Goal: Task Accomplishment & Management: Use online tool/utility

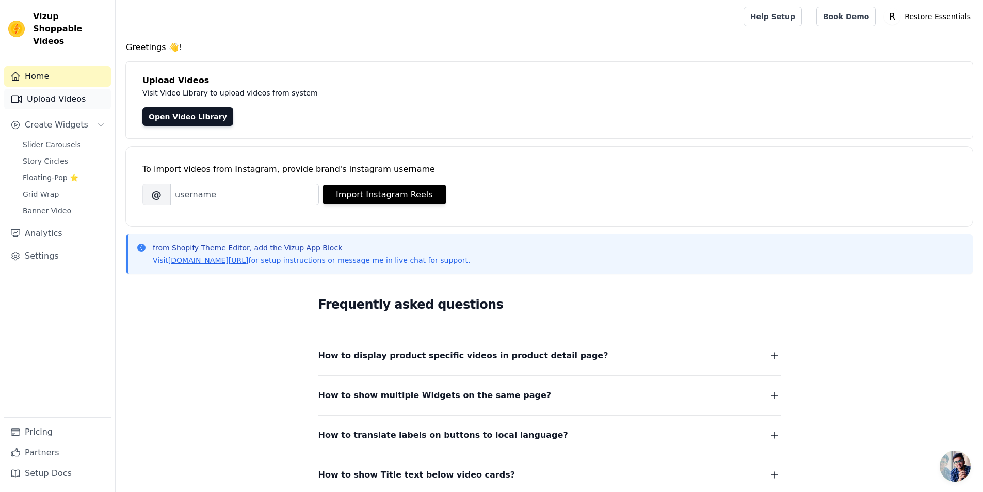
click at [53, 89] on link "Upload Videos" at bounding box center [57, 99] width 107 height 21
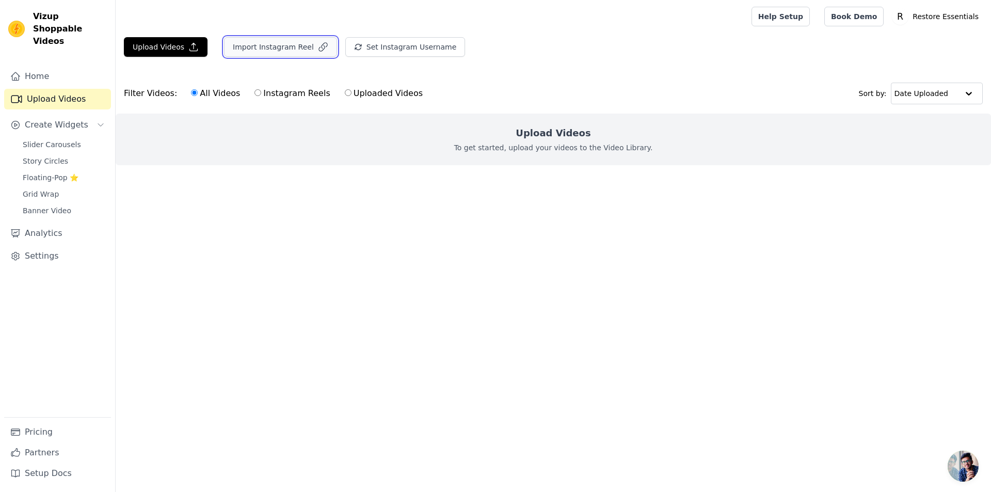
click at [315, 39] on button "Import Instagram Reel" at bounding box center [280, 47] width 113 height 20
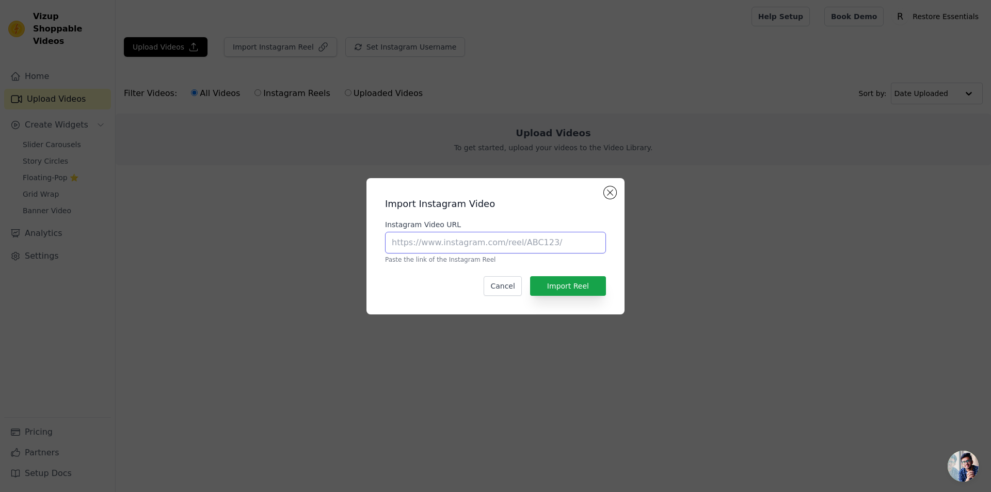
paste input "https://www.instagram.com/reel/C_daGEnstg9/?utm_source=ig_web_copy_link&igsh=Mz…"
type input "https://www.instagram.com/reel/C_daGEnstg9/?utm_source=ig_web_copy_link&igsh=Mz…"
click at [593, 281] on button "Import Reel" at bounding box center [568, 286] width 76 height 20
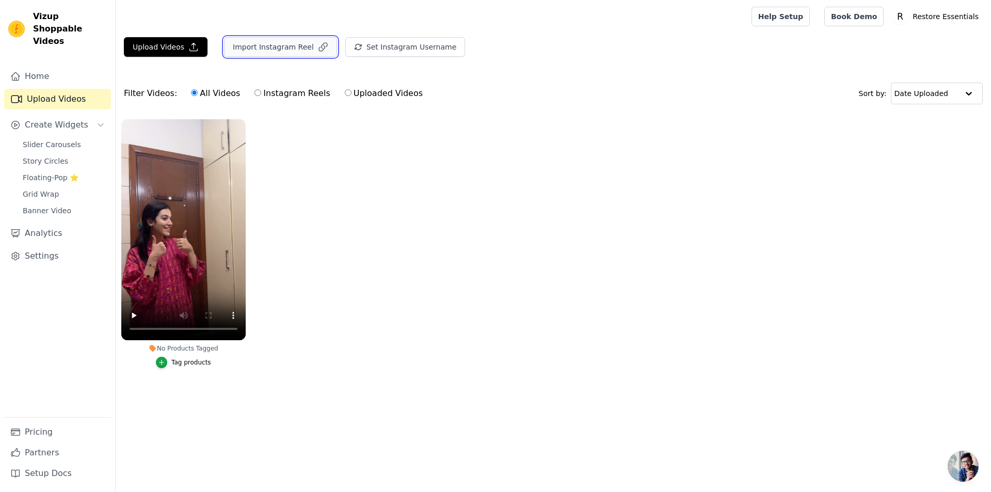
click at [285, 44] on button "Import Instagram Reel" at bounding box center [280, 47] width 113 height 20
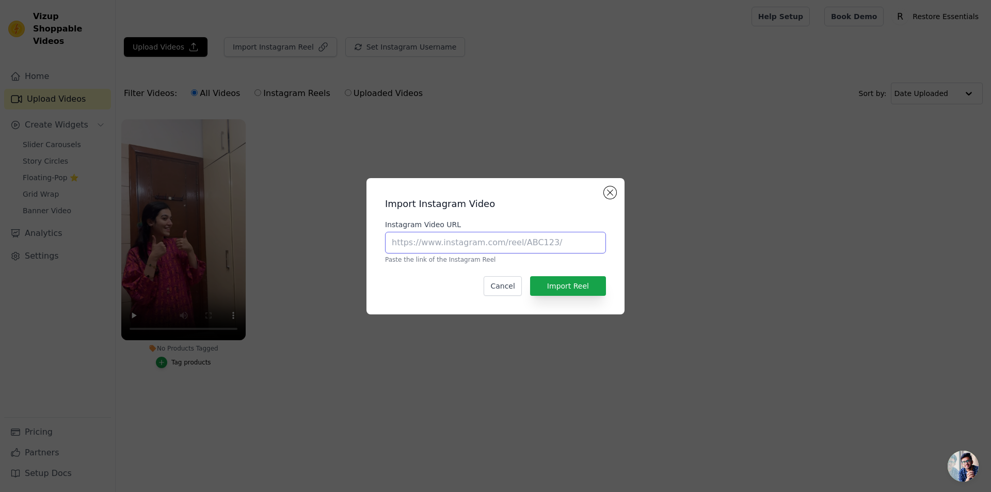
click at [480, 242] on input "Instagram Video URL" at bounding box center [495, 243] width 221 height 22
paste input "https://www.instagram.com/reel/C6E7s99MIS8/?utm_source=ig_web_copy_link&igsh=Mz…"
type input "https://www.instagram.com/reel/C6E7s99MIS8/?utm_source=ig_web_copy_link&igsh=Mz…"
click at [595, 287] on button "Import Reel" at bounding box center [568, 286] width 76 height 20
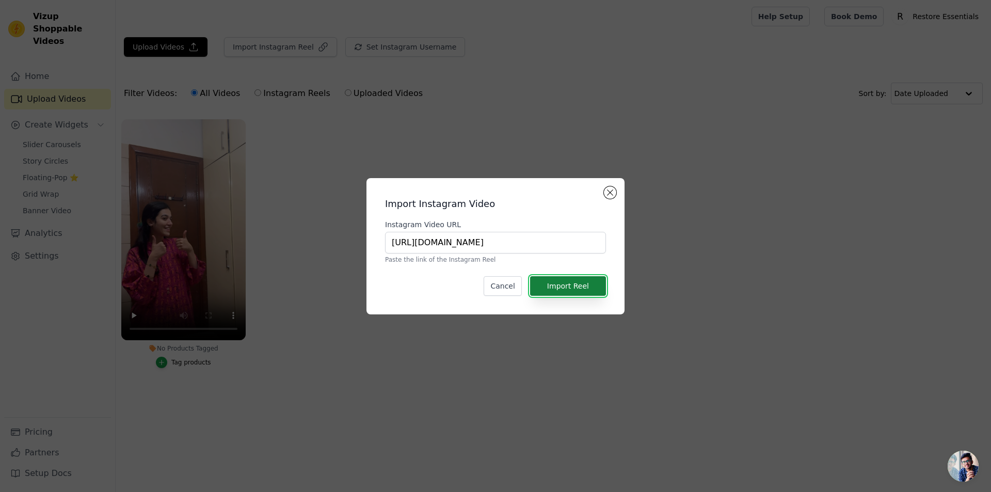
scroll to position [0, 0]
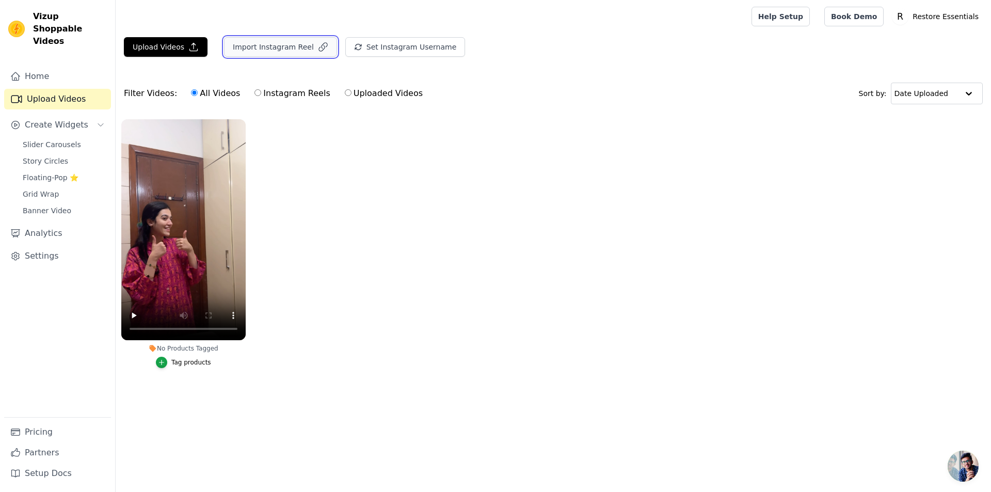
click at [288, 49] on button "Import Instagram Reel" at bounding box center [280, 47] width 113 height 20
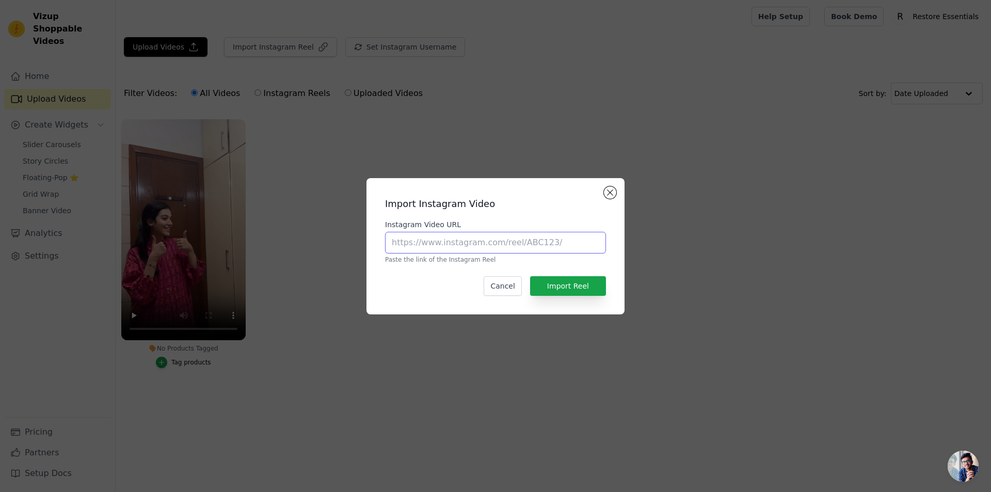
click at [483, 252] on input "Instagram Video URL" at bounding box center [495, 243] width 221 height 22
paste input "https://www.instagram.com/reel/C6uMWK6Mtno/?utm_source=ig_web_copy_link&igsh=Mz…"
type input "https://www.instagram.com/reel/C6uMWK6Mtno/?utm_source=ig_web_copy_link&igsh=Mz…"
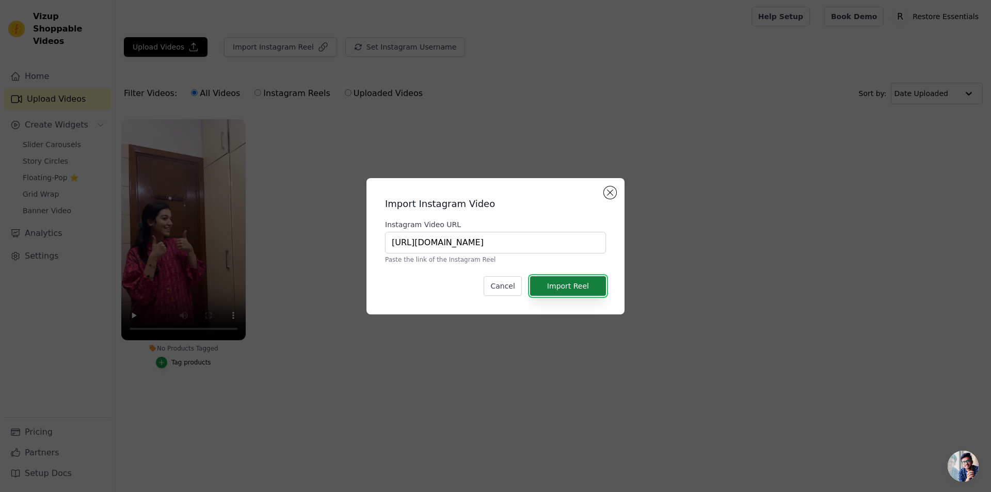
click at [580, 291] on button "Import Reel" at bounding box center [568, 286] width 76 height 20
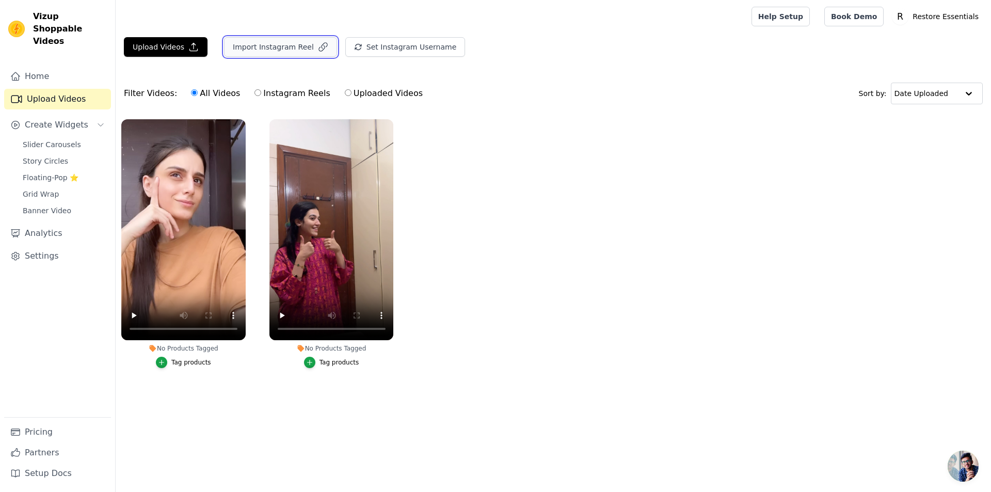
click at [292, 38] on button "Import Instagram Reel" at bounding box center [280, 47] width 113 height 20
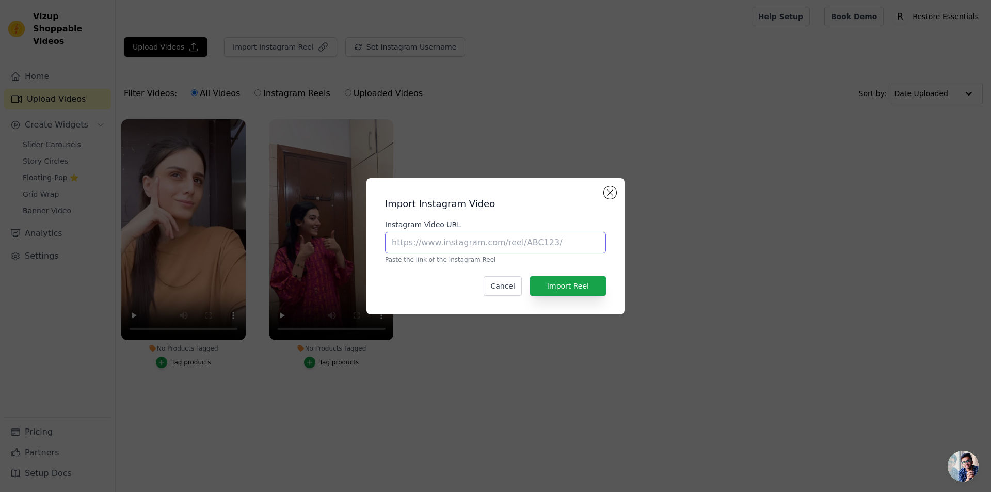
click at [517, 241] on input "Instagram Video URL" at bounding box center [495, 243] width 221 height 22
paste input "https://www.instagram.com/reel/DJPKtqVMn-W/?utm_source=ig_web_copy_link&igsh=Mz…"
type input "https://www.instagram.com/reel/DJPKtqVMn-W/?utm_source=ig_web_copy_link&igsh=Mz…"
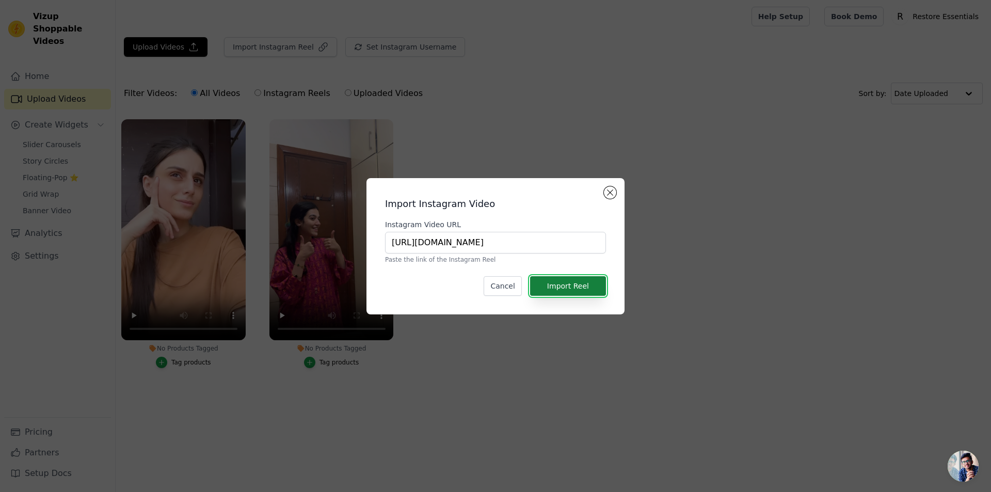
click at [579, 287] on button "Import Reel" at bounding box center [568, 286] width 76 height 20
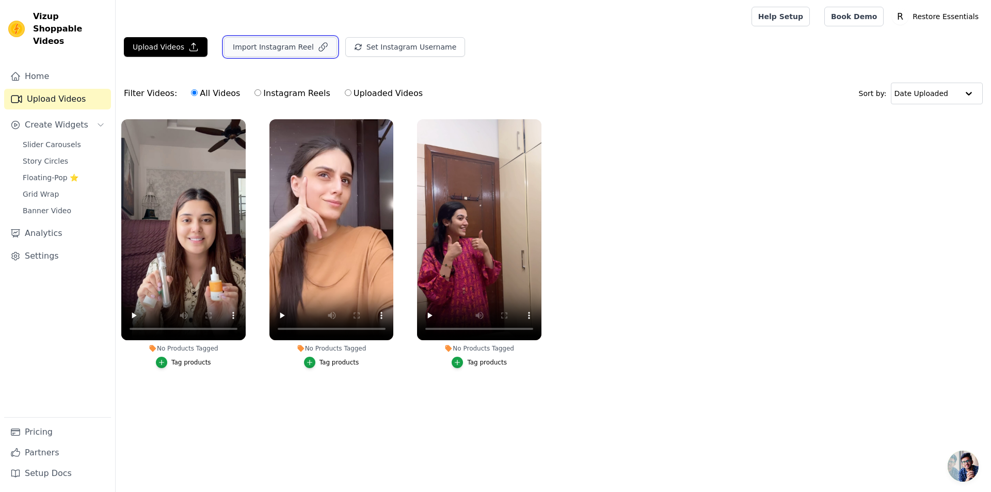
click at [274, 53] on button "Import Instagram Reel" at bounding box center [280, 47] width 113 height 20
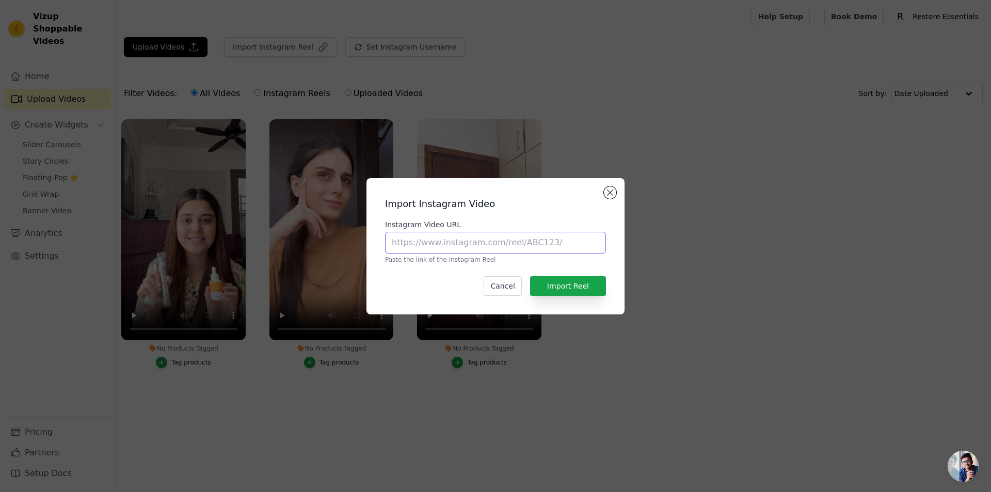
paste input "https://www.instagram.com/reel/DDPffHuoprh/?utm_source=ig_web_copy_link&igsh=Mz…"
type input "https://www.instagram.com/reel/DDPffHuoprh/?utm_source=ig_web_copy_link&igsh=Mz…"
click at [573, 282] on button "Import Reel" at bounding box center [568, 286] width 76 height 20
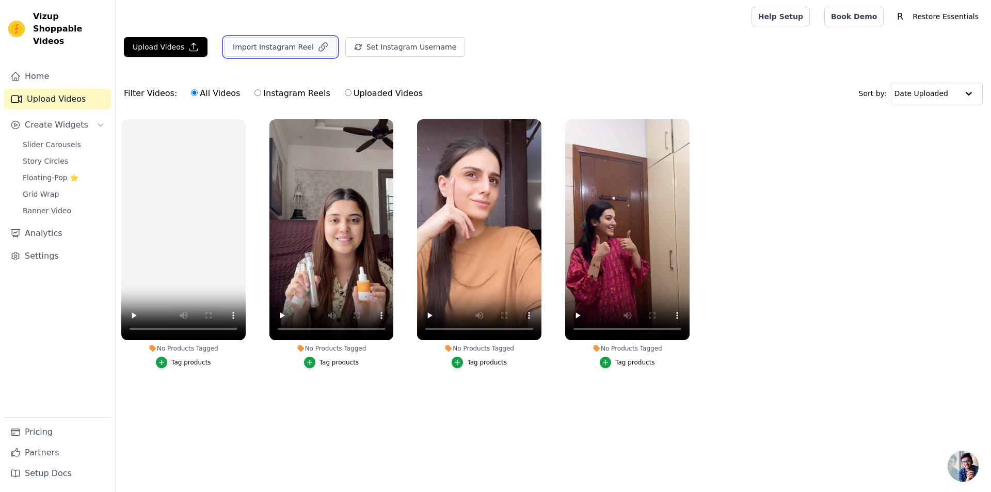
click at [278, 49] on button "Import Instagram Reel" at bounding box center [280, 47] width 113 height 20
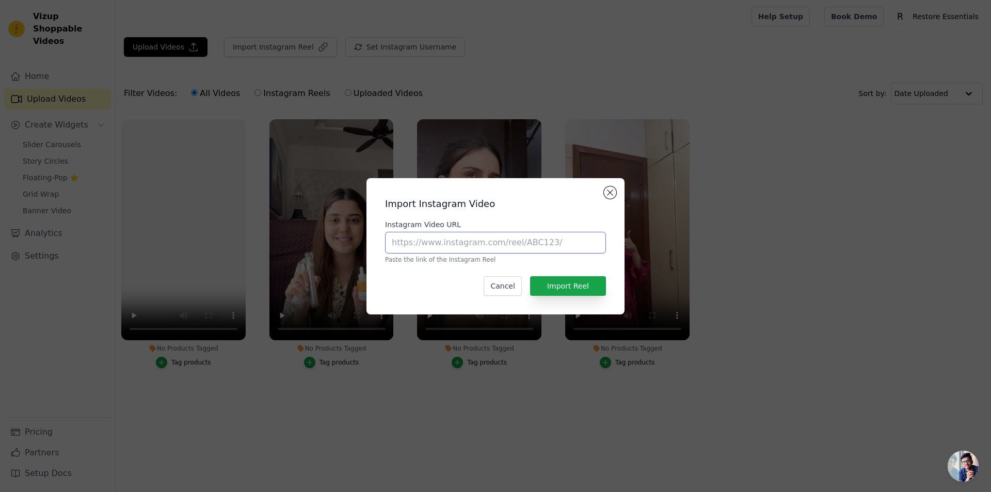
paste input "https://www.instagram.com/reel/DB_cEjXoAsW/?utm_source=ig_web_copy_link&igsh=Mz…"
type input "https://www.instagram.com/reel/DB_cEjXoAsW/?utm_source=ig_web_copy_link&igsh=Mz…"
click at [569, 282] on button "Import Reel" at bounding box center [568, 286] width 76 height 20
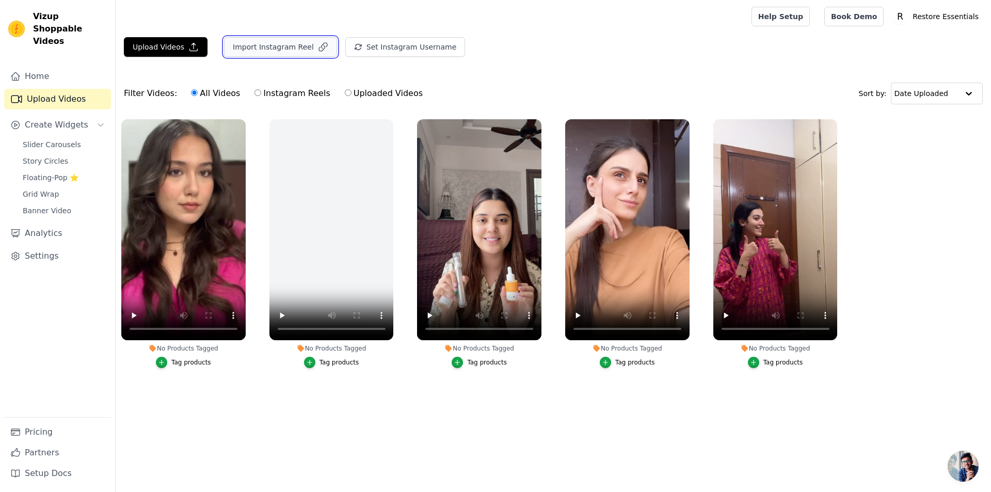
click at [277, 43] on button "Import Instagram Reel" at bounding box center [280, 47] width 113 height 20
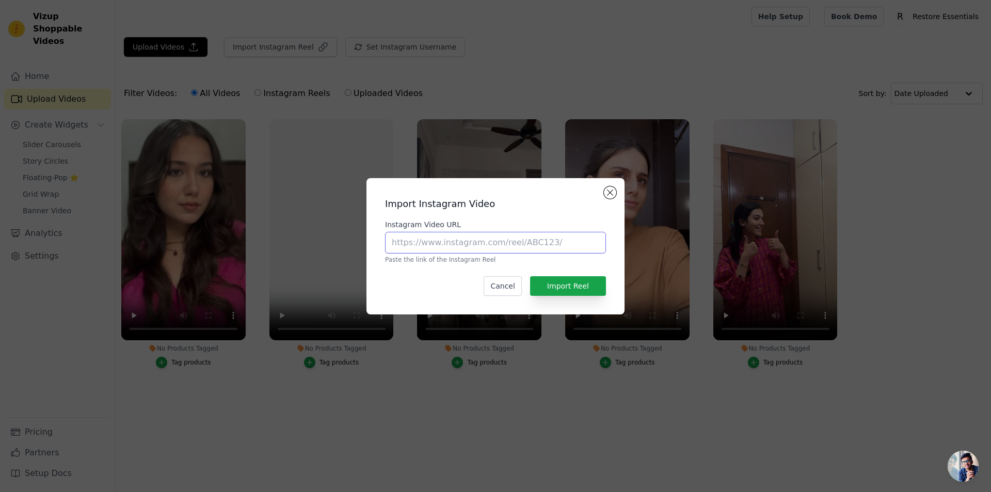
paste input "https://www.instagram.com/reel/DB06q9ctZIj/?utm_source=ig_web_copy_link&igsh=Mz…"
type input "https://www.instagram.com/reel/DB06q9ctZIj/?utm_source=ig_web_copy_link&igsh=Mz…"
click at [567, 278] on button "Import Reel" at bounding box center [568, 286] width 76 height 20
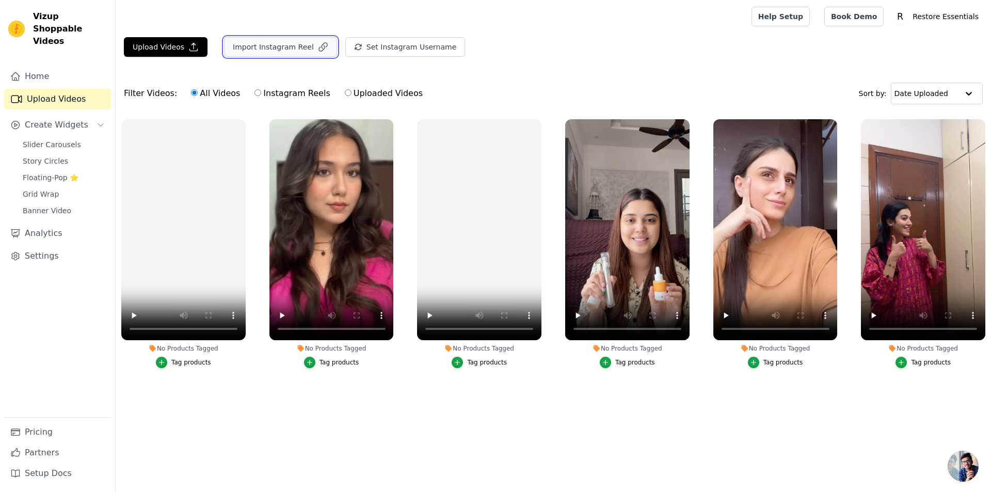
click at [308, 41] on button "Import Instagram Reel" at bounding box center [280, 47] width 113 height 20
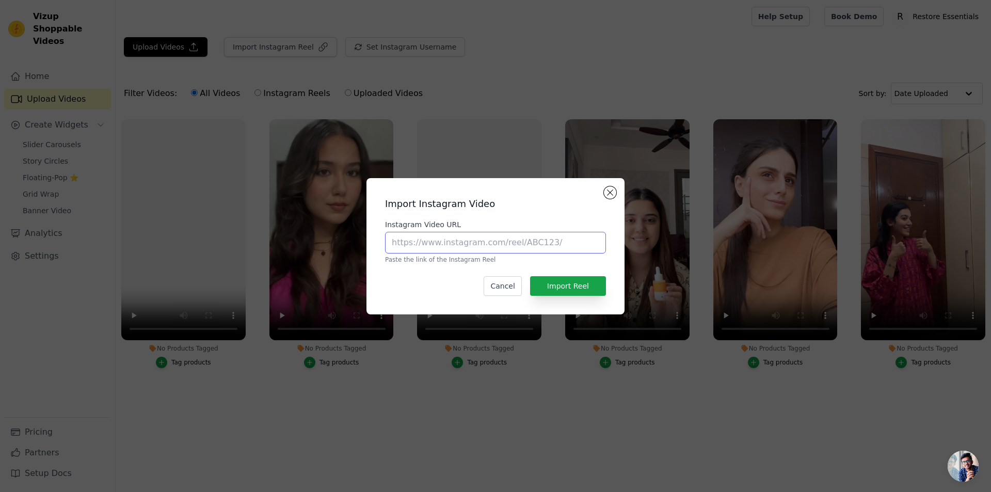
paste input "https://www.instagram.com/reel/DBi5xzYyNGX/?utm_source=ig_web_copy_link&igsh=Mz…"
type input "https://www.instagram.com/reel/DBi5xzYyNGX/?utm_source=ig_web_copy_link&igsh=Mz…"
click at [568, 291] on button "Import Reel" at bounding box center [568, 286] width 76 height 20
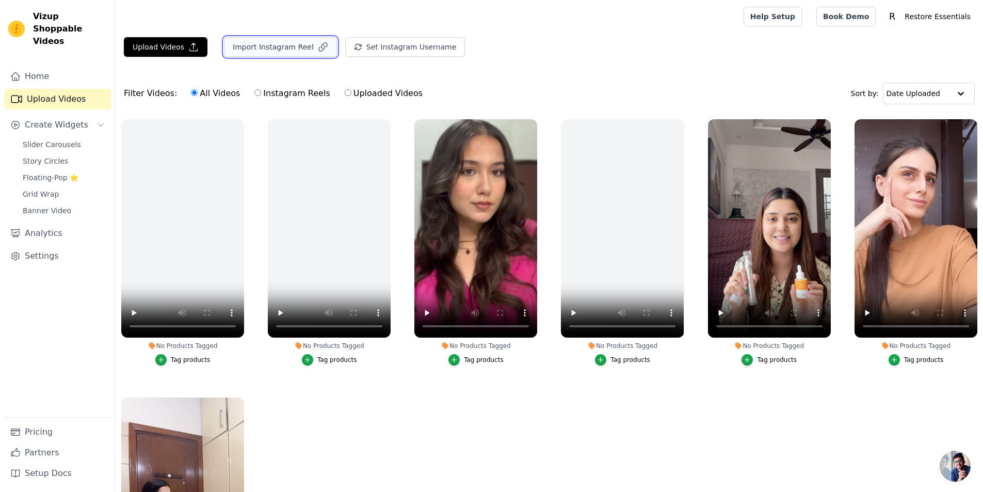
click at [318, 48] on icon "button" at bounding box center [323, 47] width 10 height 10
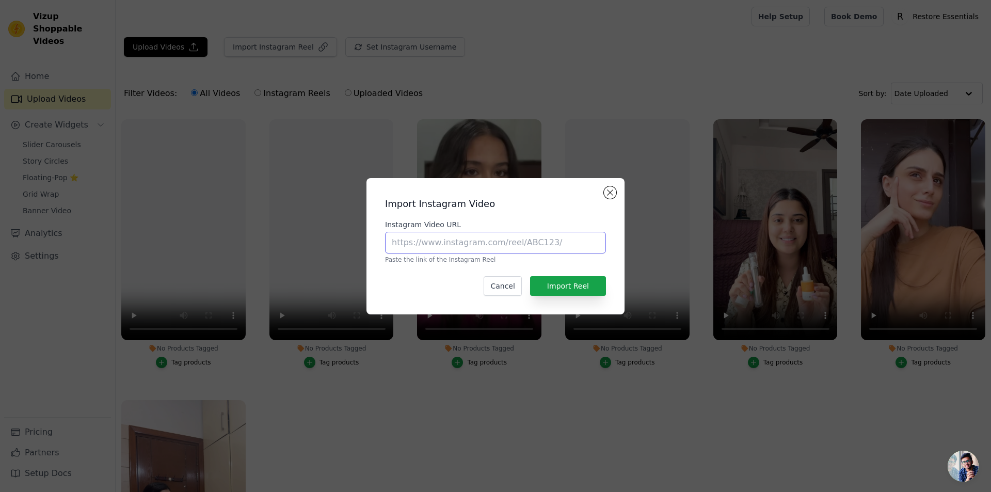
click at [513, 238] on input "Instagram Video URL" at bounding box center [495, 243] width 221 height 22
paste input "https://www.instagram.com/reel/C3hkqlTsR1m/?utm_source=ig_web_copy_link&igsh=Mz…"
type input "https://www.instagram.com/reel/C3hkqlTsR1m/?utm_source=ig_web_copy_link&igsh=Mz…"
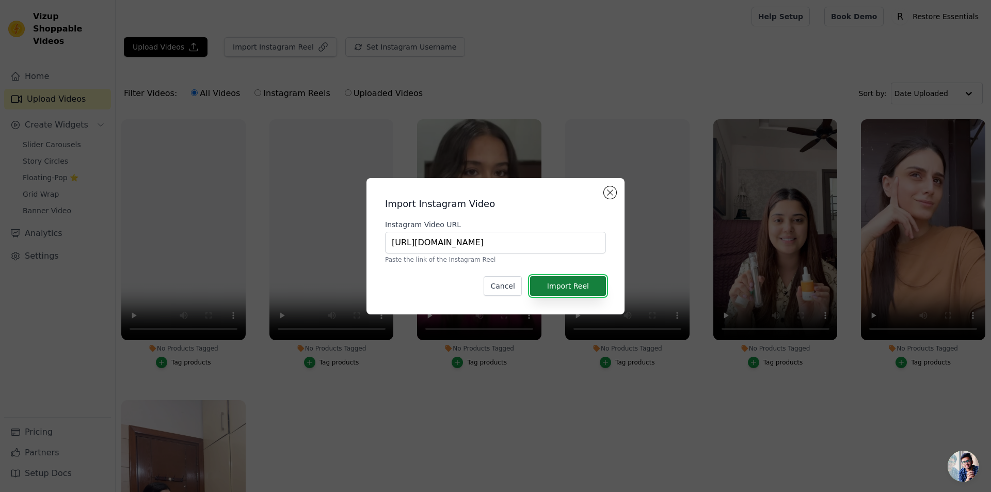
click at [572, 295] on button "Import Reel" at bounding box center [568, 286] width 76 height 20
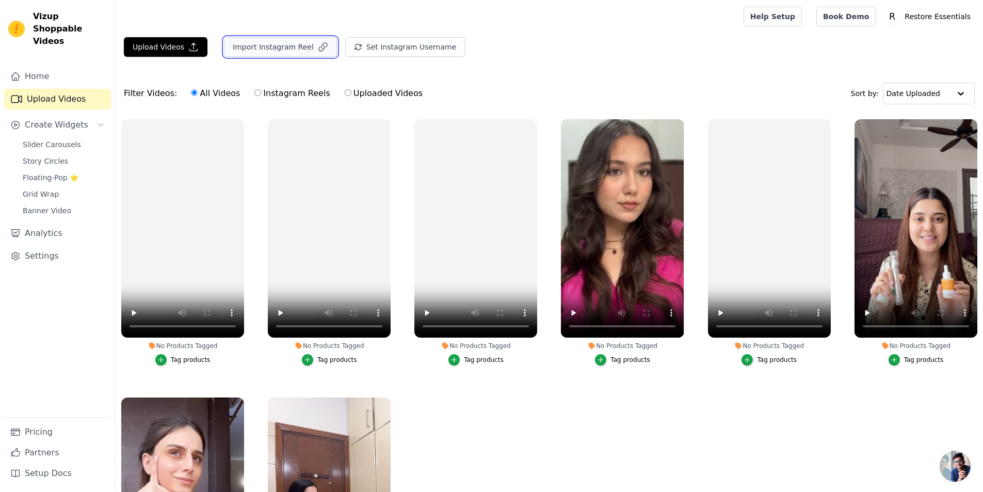
click at [297, 45] on button "Import Instagram Reel" at bounding box center [280, 47] width 113 height 20
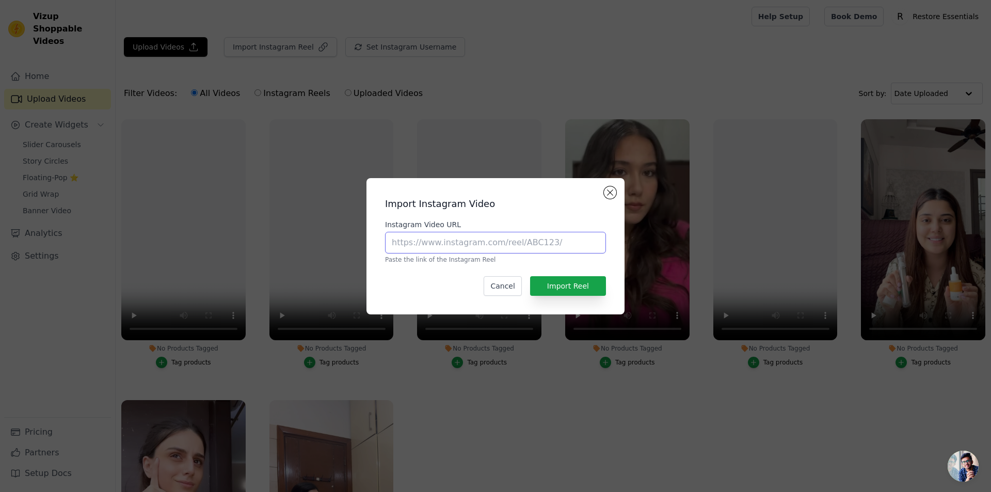
click at [482, 242] on input "Instagram Video URL" at bounding box center [495, 243] width 221 height 22
paste input "https://www.instagram.com/reel/C3XubnNtBSb/?utm_source=ig_web_copy_link&igsh=Mz…"
type input "https://www.instagram.com/reel/C3XubnNtBSb/?utm_source=ig_web_copy_link&igsh=Mz…"
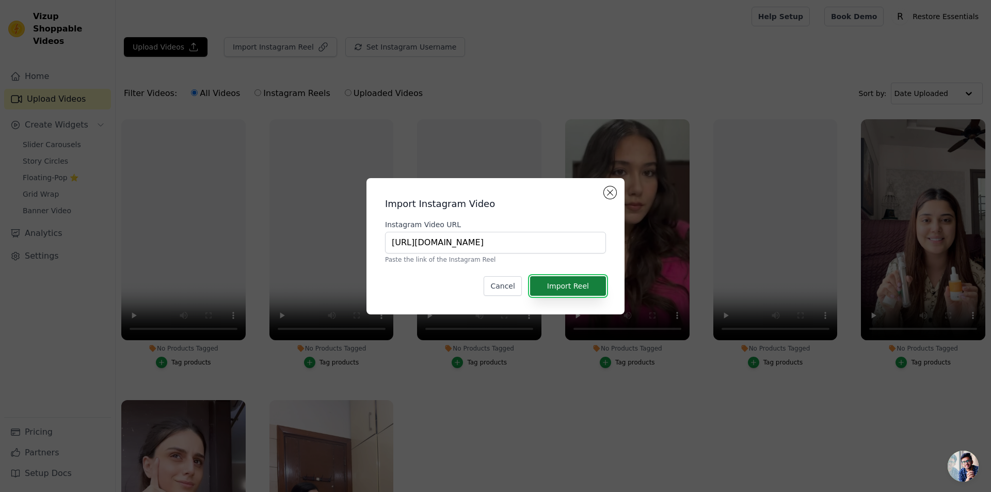
click at [589, 286] on button "Import Reel" at bounding box center [568, 286] width 76 height 20
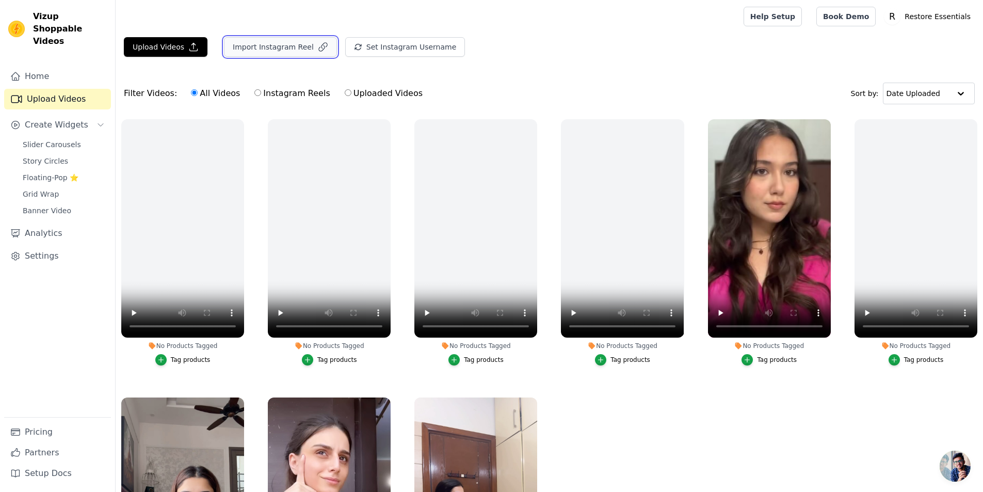
click at [282, 45] on button "Import Instagram Reel" at bounding box center [280, 47] width 113 height 20
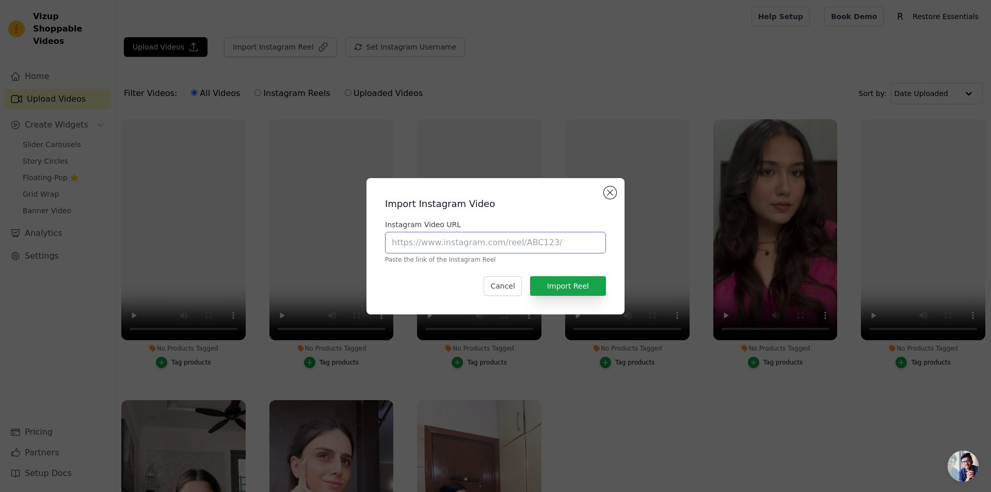
click at [506, 240] on input "Instagram Video URL" at bounding box center [495, 243] width 221 height 22
paste input "https://www.instagram.com/reel/CzlzJx1MYOJ/?utm_source=ig_web_copy_link&igsh=Mz…"
type input "https://www.instagram.com/reel/CzlzJx1MYOJ/?utm_source=ig_web_copy_link&igsh=Mz…"
click at [574, 285] on button "Import Reel" at bounding box center [568, 286] width 76 height 20
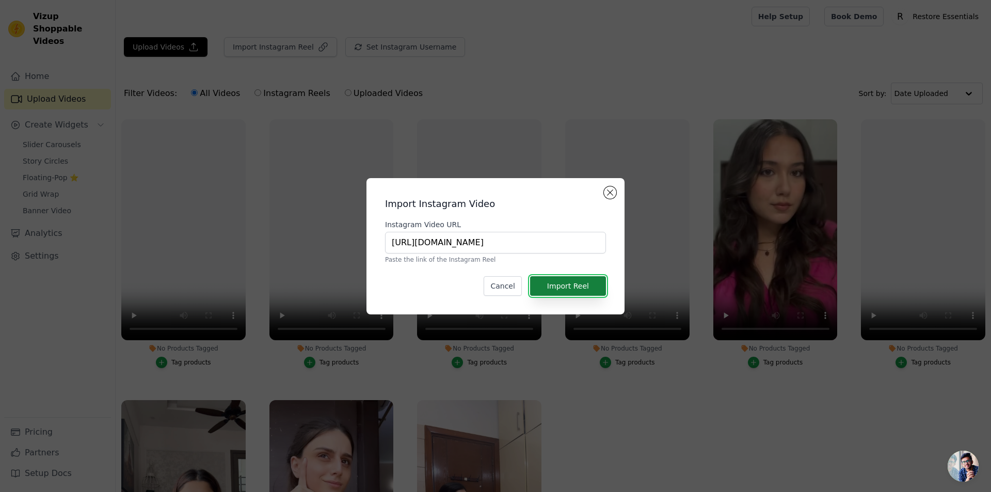
scroll to position [0, 0]
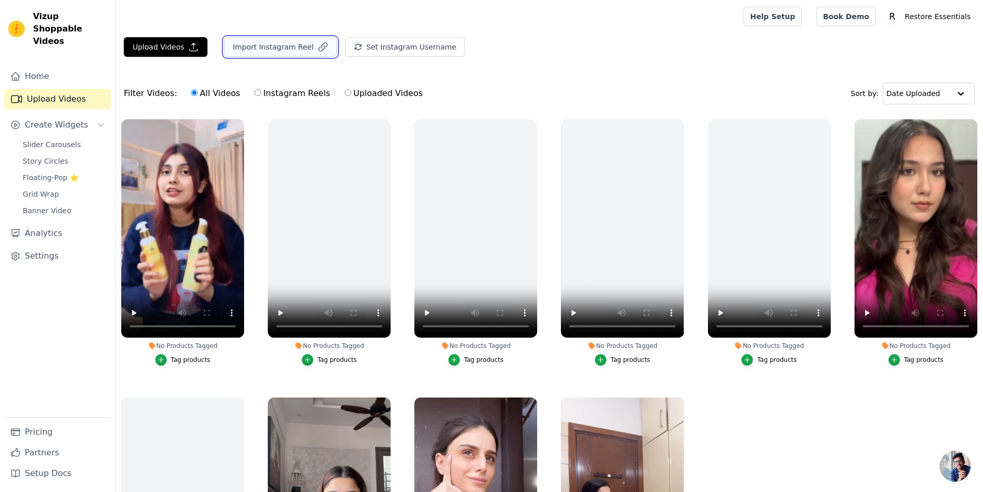
click at [295, 46] on button "Import Instagram Reel" at bounding box center [280, 47] width 113 height 20
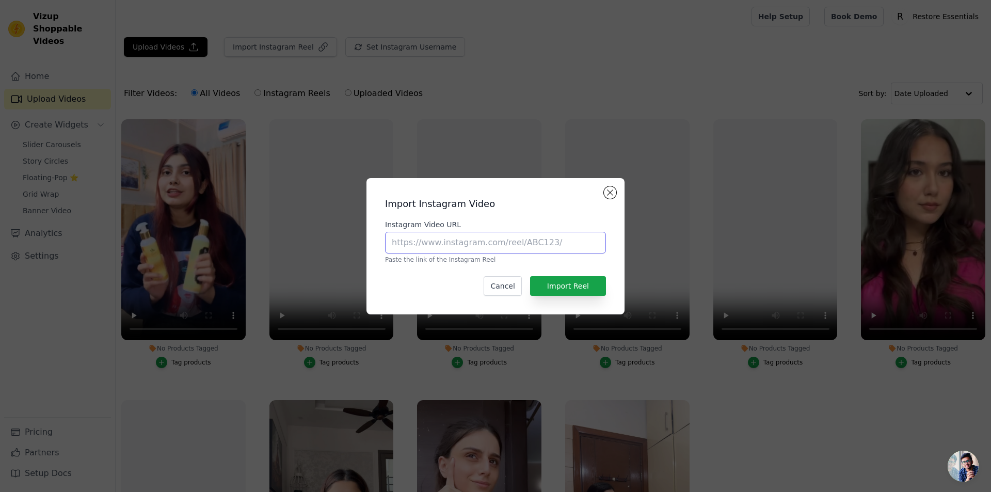
click at [480, 237] on input "Instagram Video URL" at bounding box center [495, 243] width 221 height 22
paste input "https://www.instagram.com/reel/Cr0qX3JuQ3v/?utm_source=ig_web_copy_link&igsh=Mz…"
type input "https://www.instagram.com/reel/Cr0qX3JuQ3v/?utm_source=ig_web_copy_link&igsh=Mz…"
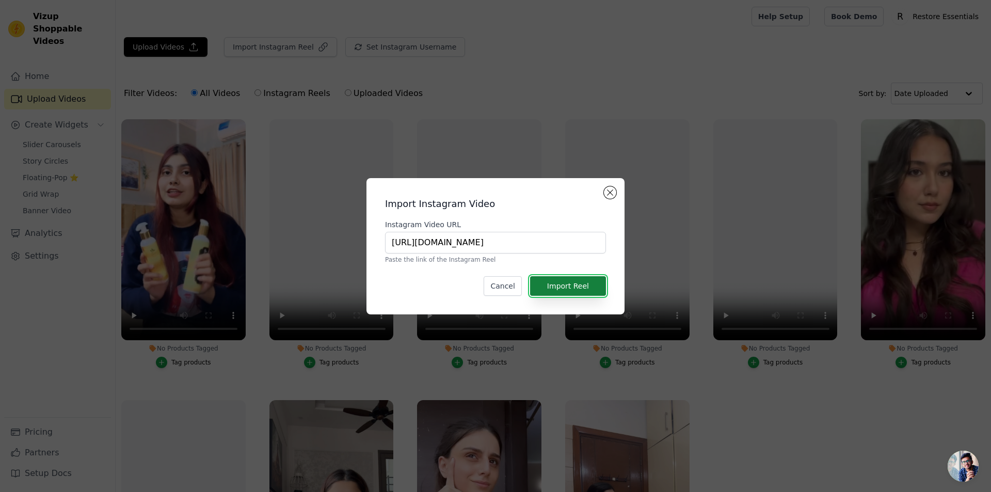
click at [585, 284] on button "Import Reel" at bounding box center [568, 286] width 76 height 20
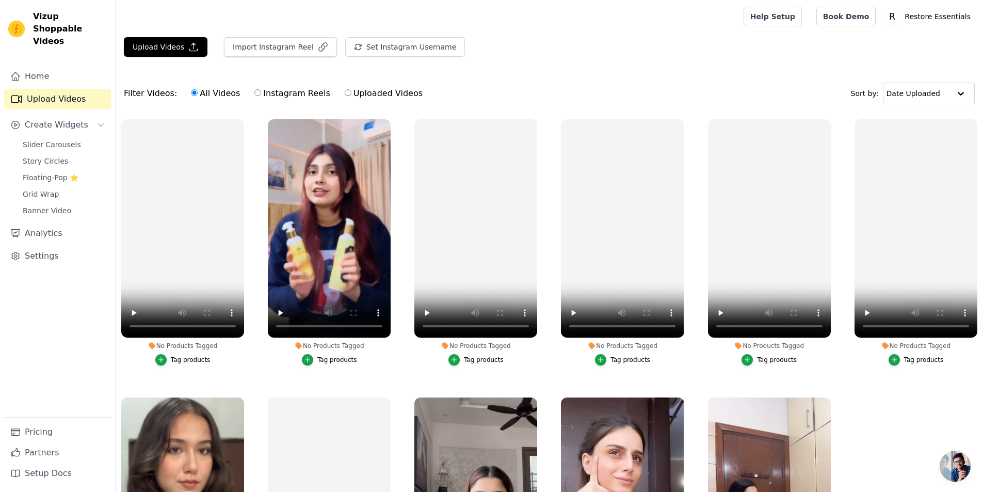
click at [631, 56] on div "Upload Videos Import Instagram Reel Set Instagram Username Import Latest IG Ree…" at bounding box center [550, 51] width 868 height 28
click at [42, 139] on span "Slider Carousels" at bounding box center [52, 144] width 58 height 10
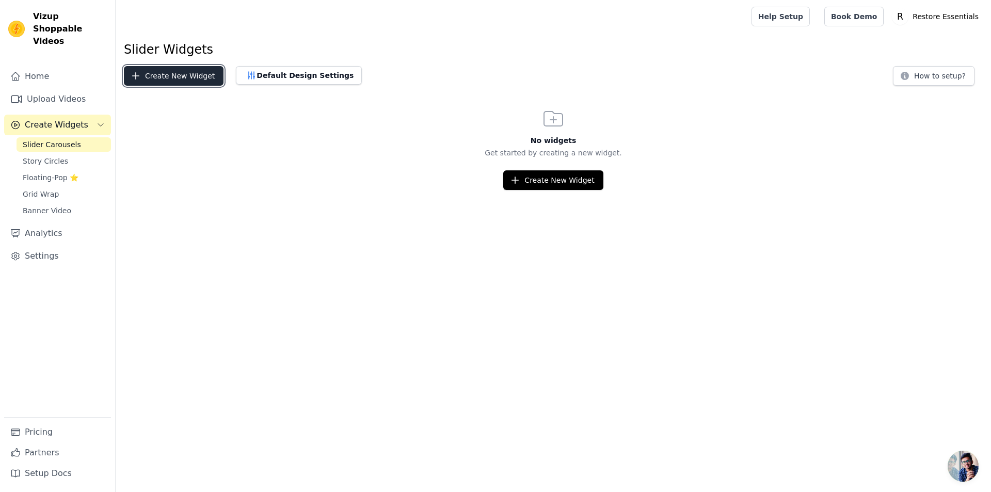
click at [180, 78] on button "Create New Widget" at bounding box center [174, 76] width 100 height 20
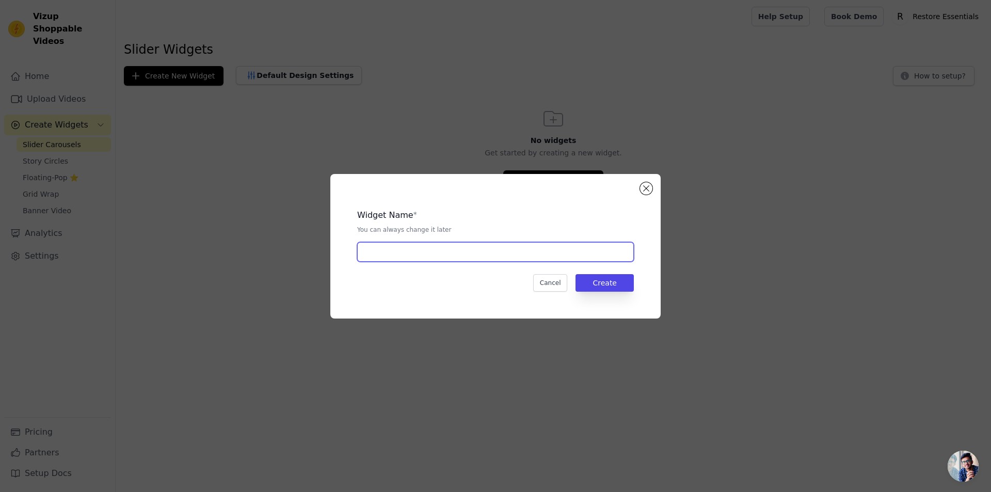
click at [452, 246] on input "text" at bounding box center [495, 252] width 277 height 20
type input "Home page reels slider"
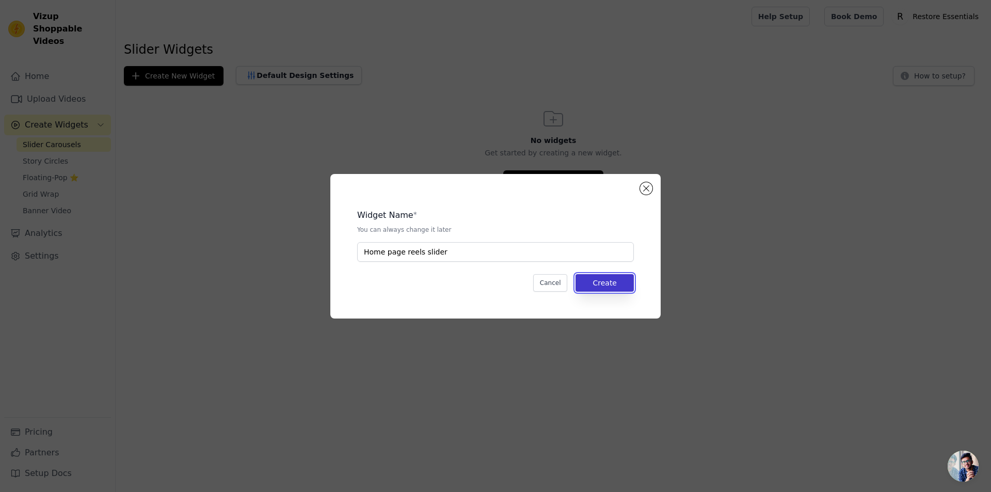
click at [612, 284] on button "Create" at bounding box center [605, 283] width 58 height 18
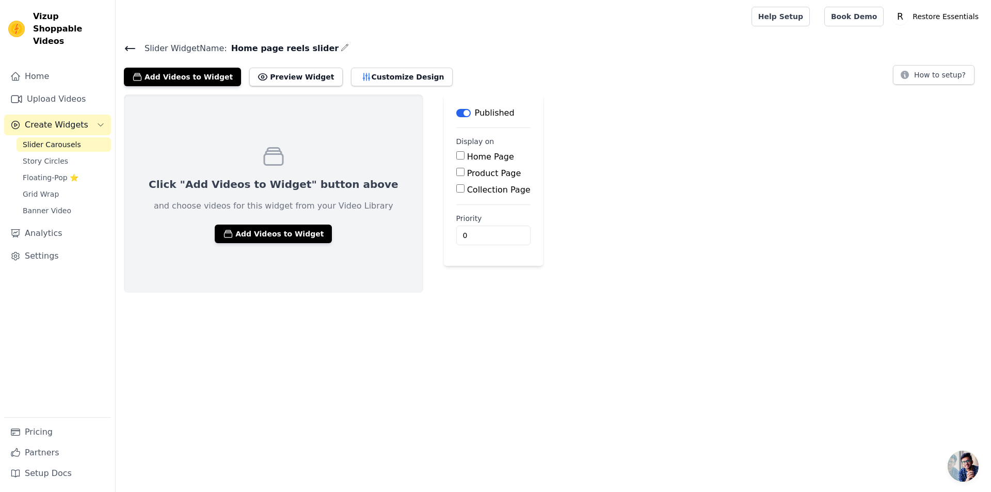
click at [456, 159] on input "Home Page" at bounding box center [460, 155] width 8 height 8
checkbox input "true"
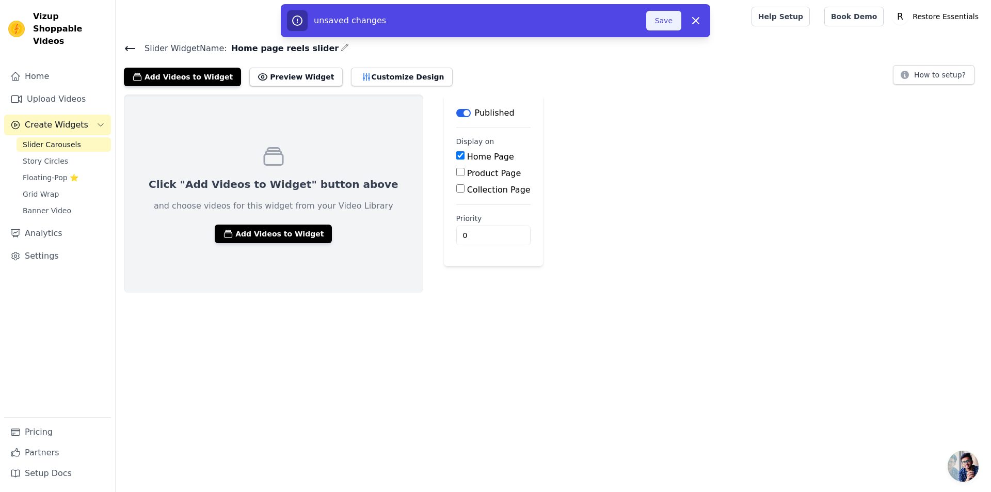
click at [657, 20] on button "Save" at bounding box center [663, 21] width 35 height 20
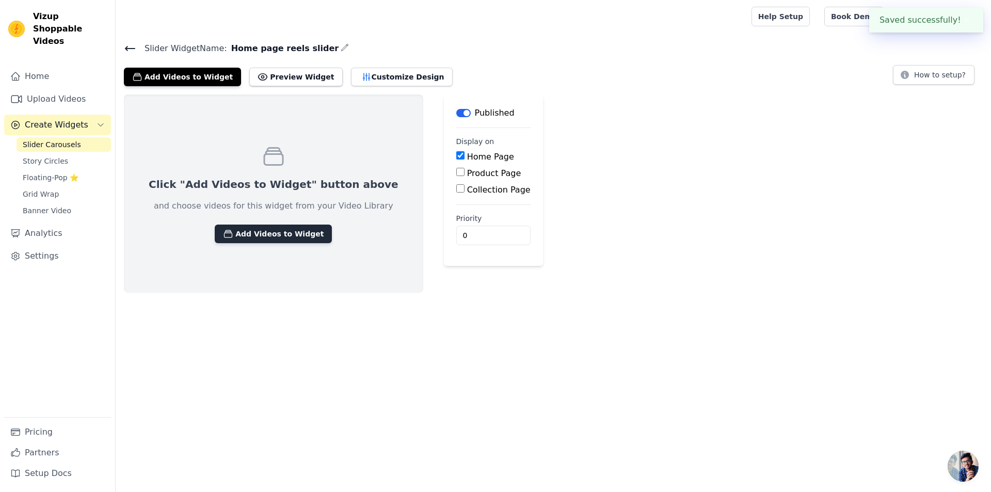
click at [242, 229] on button "Add Videos to Widget" at bounding box center [273, 234] width 117 height 19
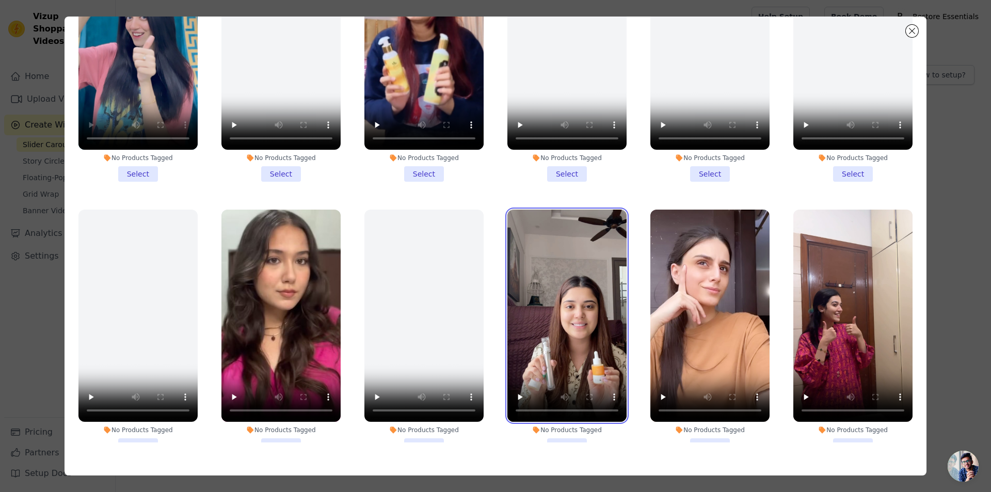
scroll to position [99, 0]
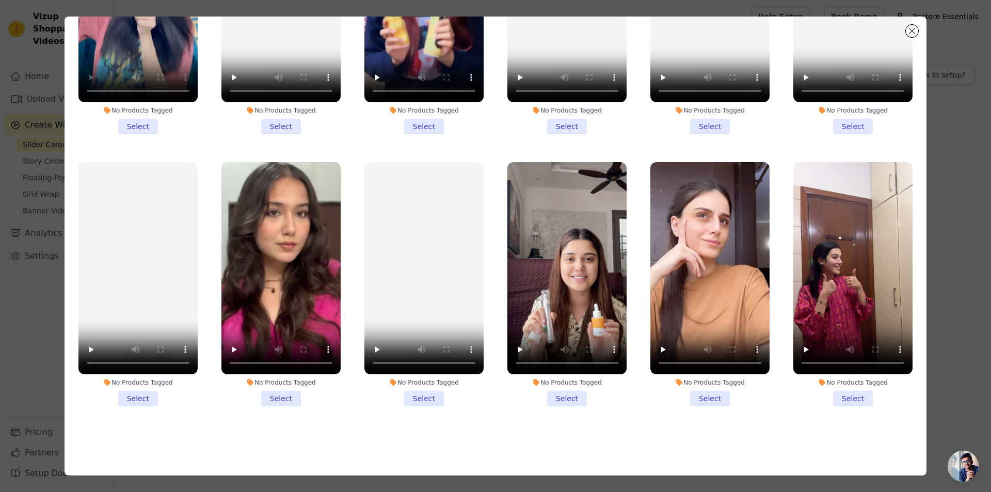
click at [840, 385] on li "No Products Tagged Select" at bounding box center [852, 284] width 119 height 244
click at [0, 0] on input "No Products Tagged Select" at bounding box center [0, 0] width 0 height 0
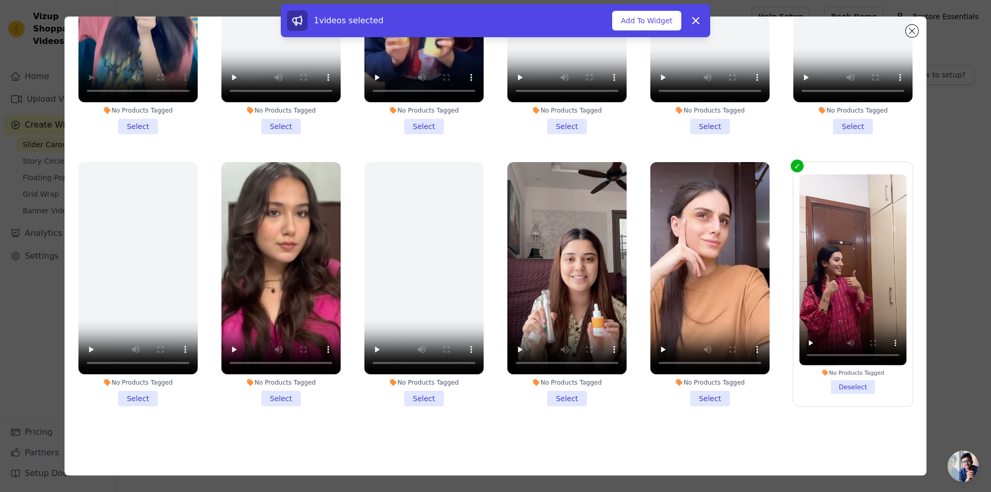
click at [705, 386] on li "No Products Tagged Select" at bounding box center [709, 284] width 119 height 244
click at [0, 0] on input "No Products Tagged Select" at bounding box center [0, 0] width 0 height 0
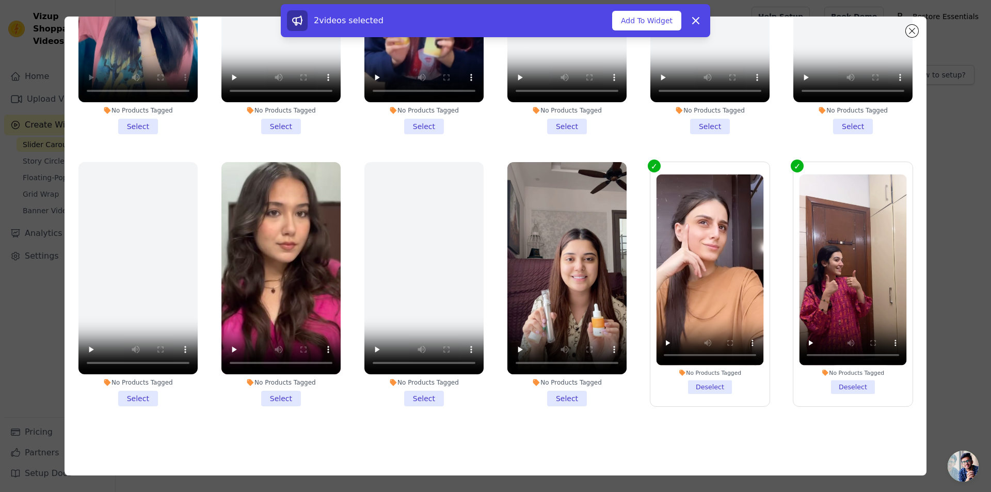
click at [282, 395] on li "No Products Tagged Select" at bounding box center [280, 284] width 119 height 244
click at [0, 0] on input "No Products Tagged Select" at bounding box center [0, 0] width 0 height 0
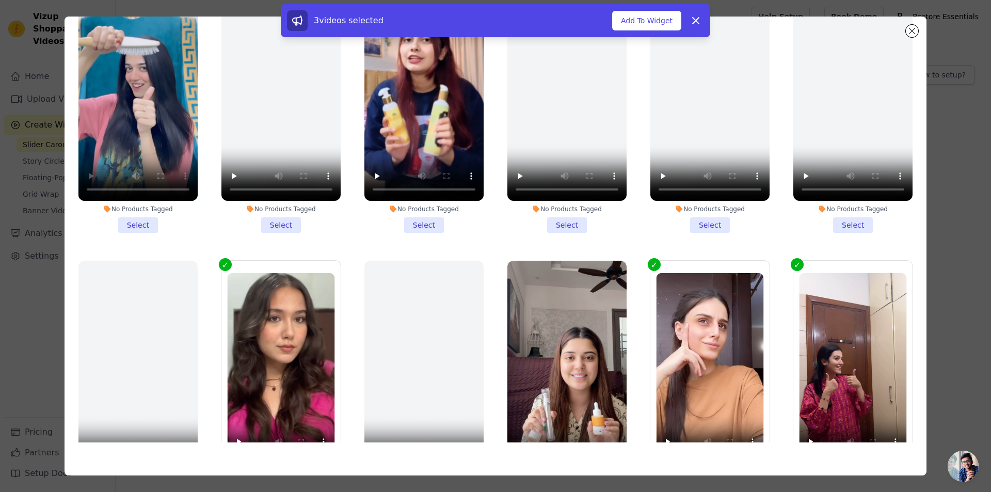
scroll to position [0, 0]
click at [138, 230] on label "No Products Tagged Select" at bounding box center [138, 111] width 120 height 245
click at [0, 0] on input "No Products Tagged Select" at bounding box center [0, 0] width 0 height 0
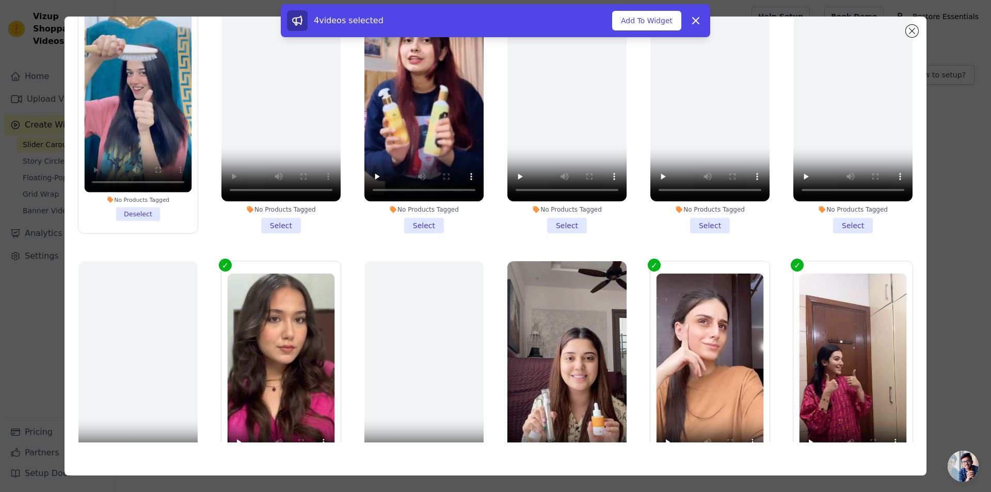
scroll to position [99, 0]
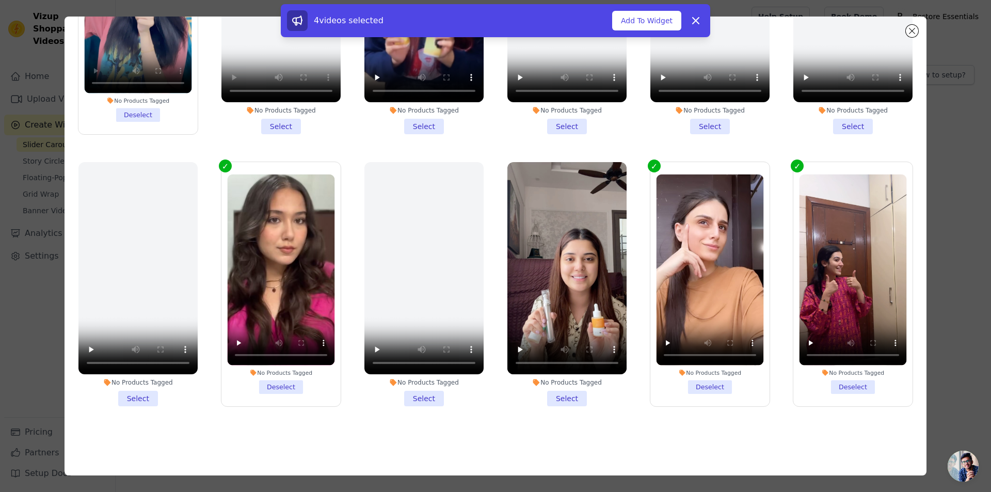
click at [567, 387] on li "No Products Tagged Select" at bounding box center [566, 284] width 119 height 244
click at [0, 0] on input "No Products Tagged Select" at bounding box center [0, 0] width 0 height 0
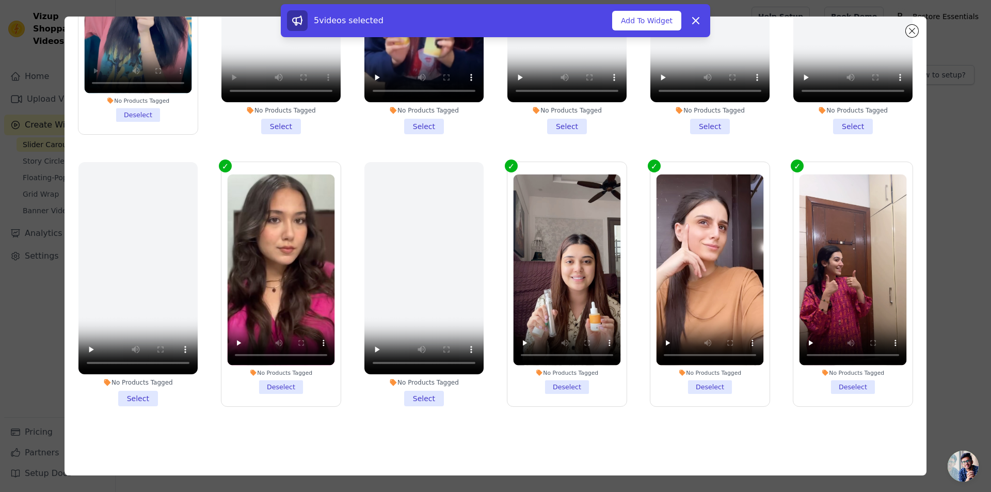
scroll to position [0, 0]
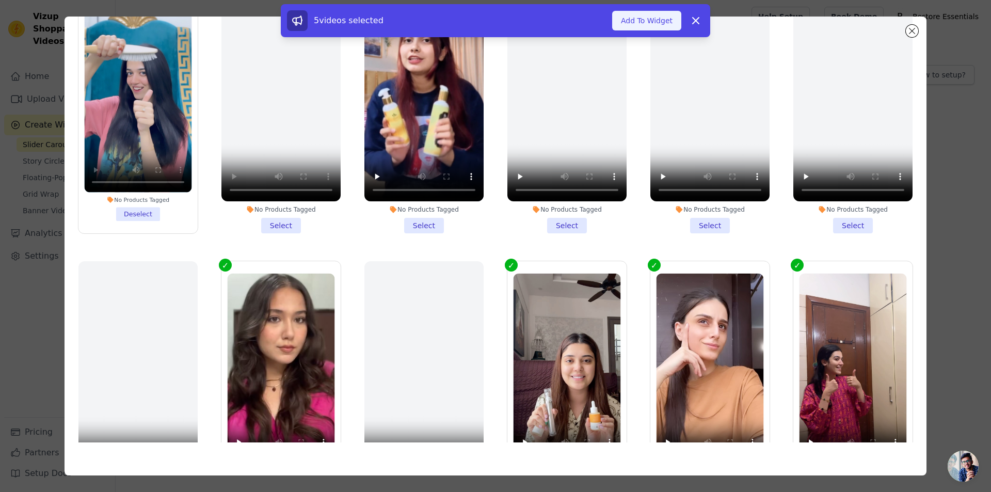
click at [635, 19] on button "Add To Widget" at bounding box center [646, 21] width 69 height 20
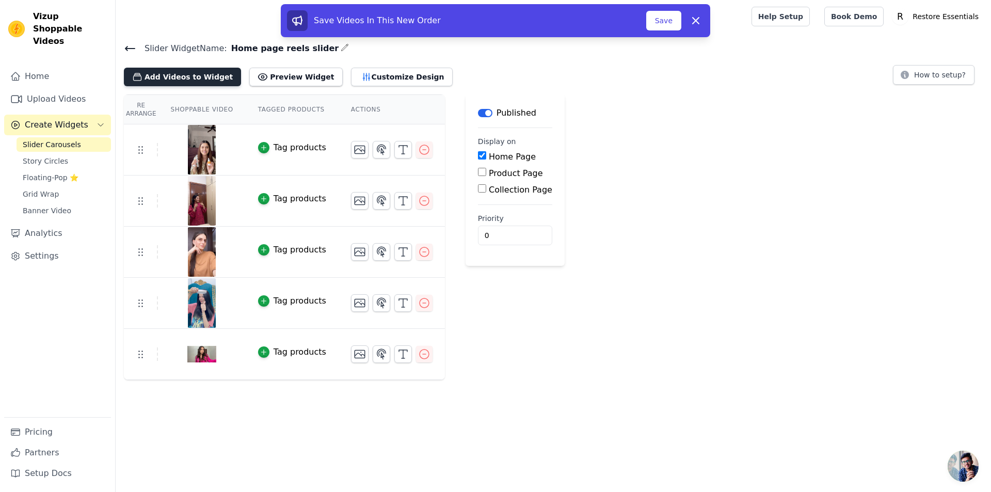
click at [210, 70] on button "Add Videos to Widget" at bounding box center [182, 77] width 117 height 19
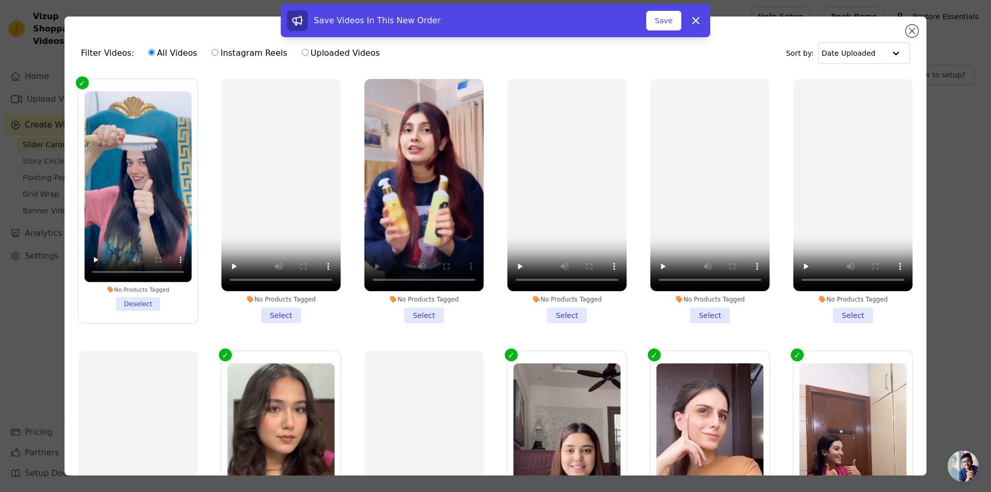
click at [425, 311] on li "No Products Tagged Select" at bounding box center [423, 201] width 119 height 244
click at [0, 0] on input "No Products Tagged Select" at bounding box center [0, 0] width 0 height 0
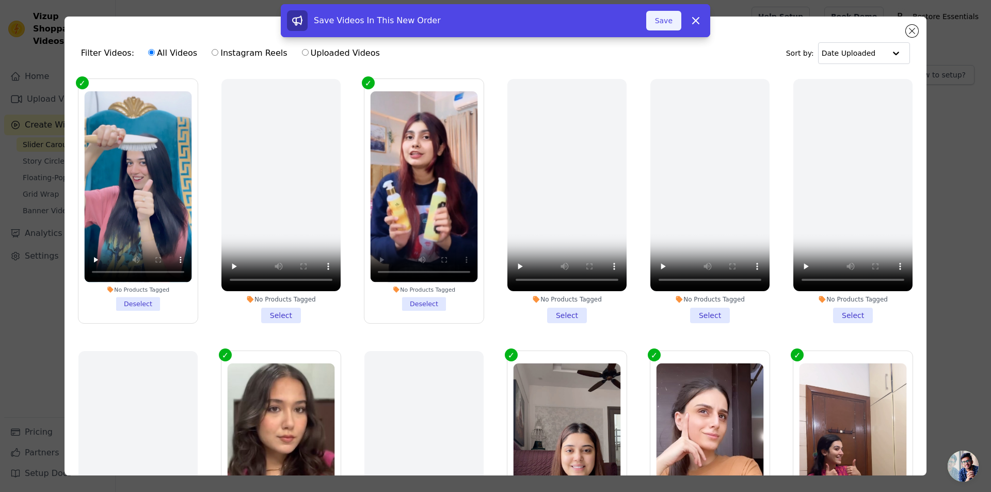
click at [673, 14] on button "Save" at bounding box center [663, 21] width 35 height 20
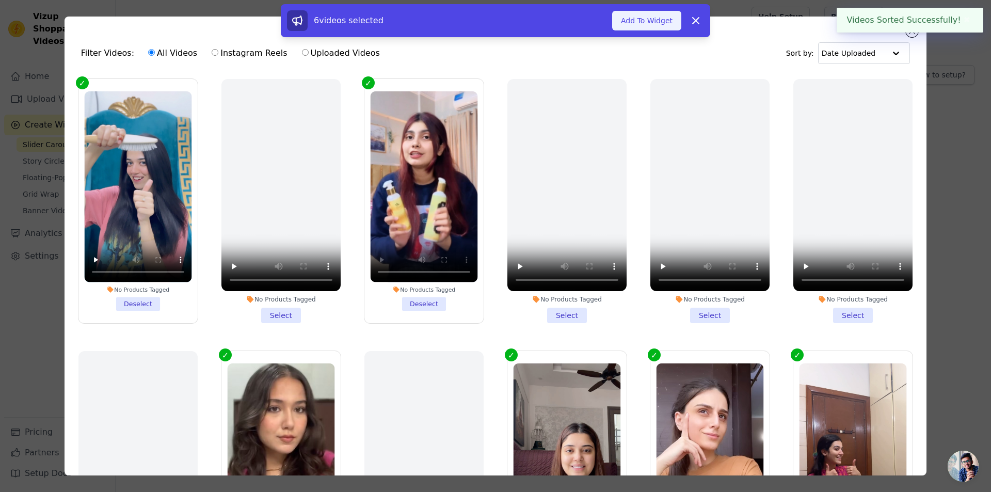
click at [658, 22] on button "Add To Widget" at bounding box center [646, 21] width 69 height 20
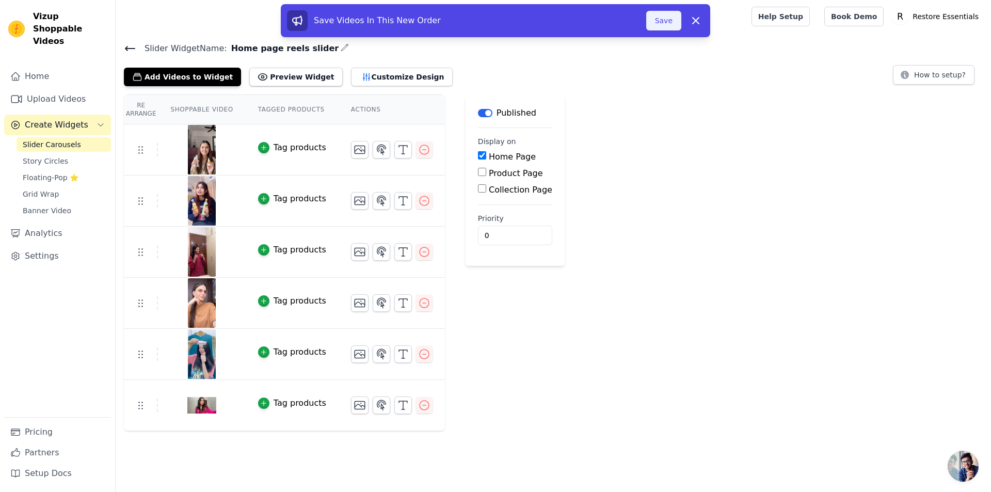
click at [660, 20] on button "Save" at bounding box center [663, 21] width 35 height 20
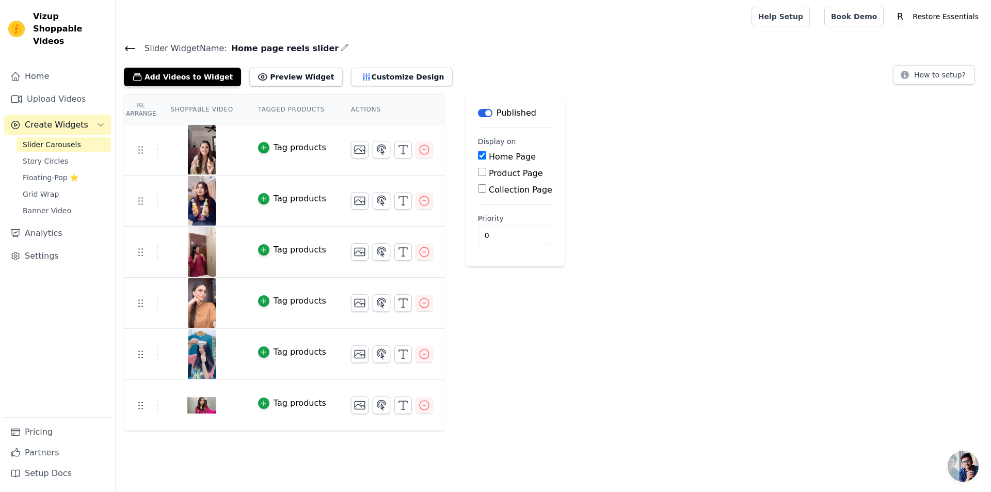
click at [132, 49] on icon at bounding box center [130, 48] width 12 height 12
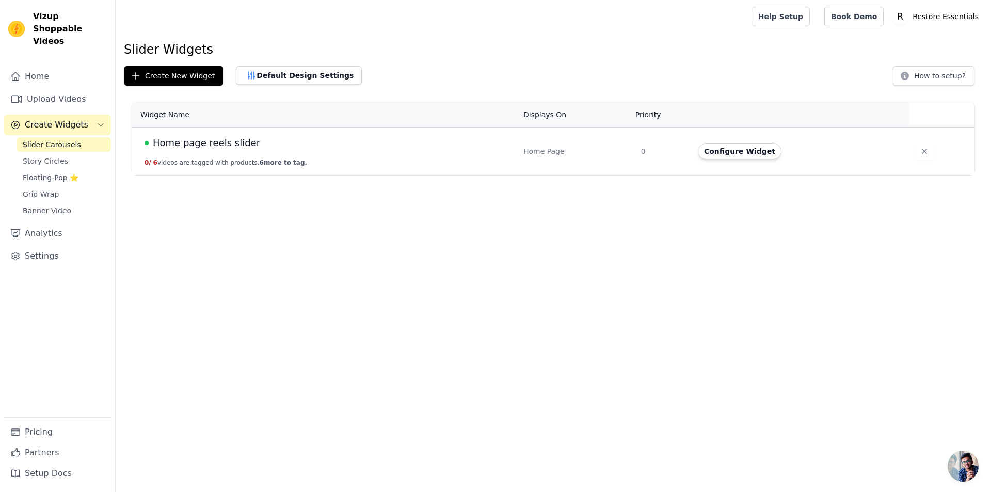
click at [209, 145] on span "Home page reels slider" at bounding box center [206, 143] width 107 height 14
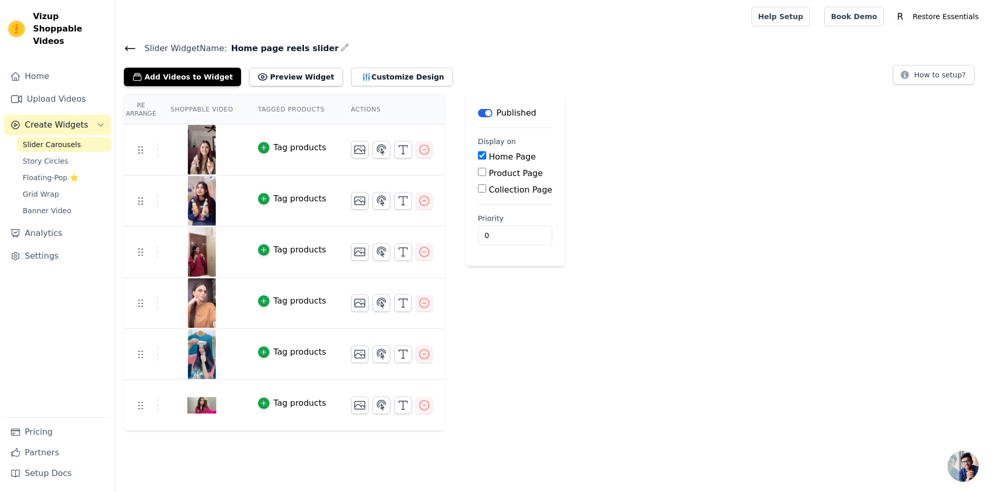
click at [478, 170] on input "Product Page" at bounding box center [482, 172] width 8 height 8
checkbox input "true"
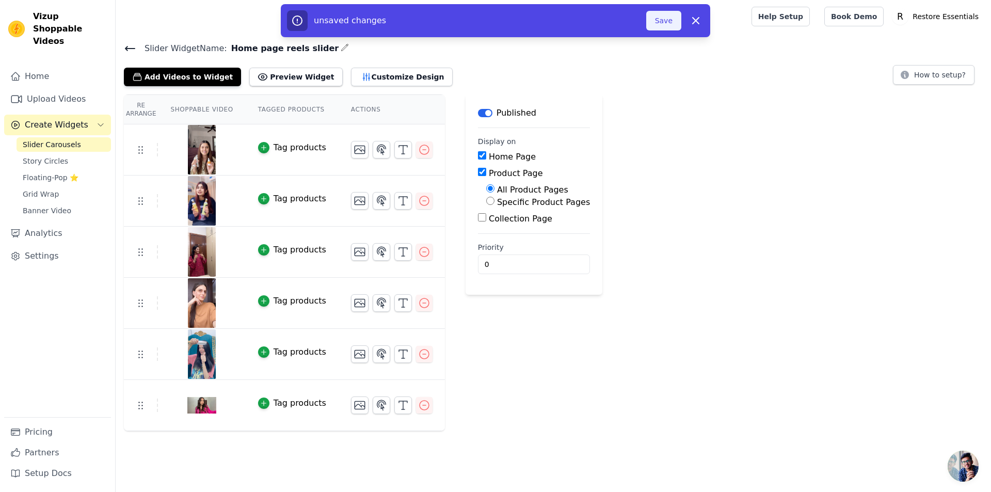
click at [663, 20] on button "Save" at bounding box center [663, 21] width 35 height 20
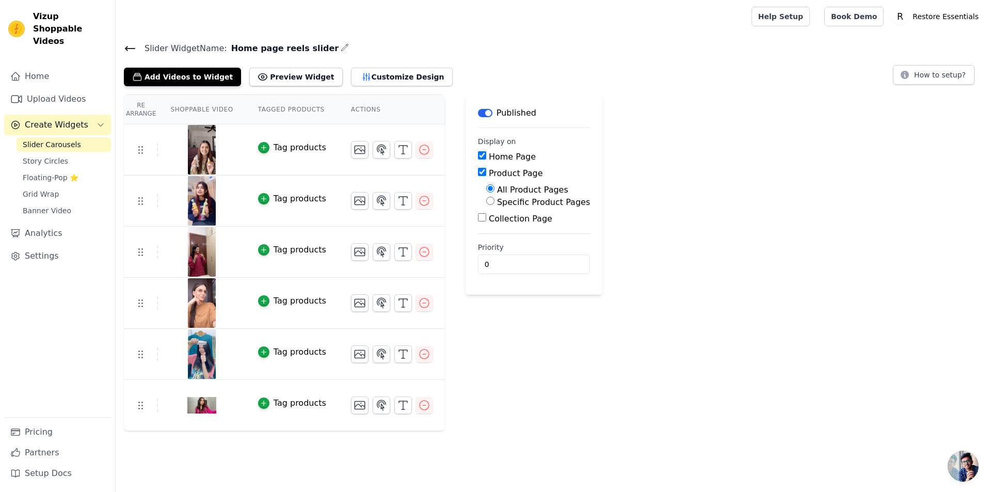
click at [136, 48] on span "Slider Widget Name:" at bounding box center [181, 48] width 91 height 12
click at [131, 49] on icon at bounding box center [129, 48] width 9 height 4
